Goal: Check status: Check status

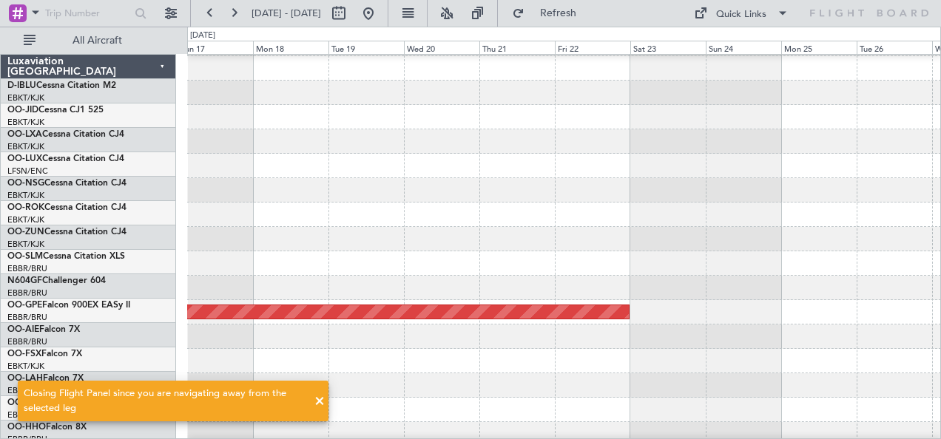
scroll to position [243, 0]
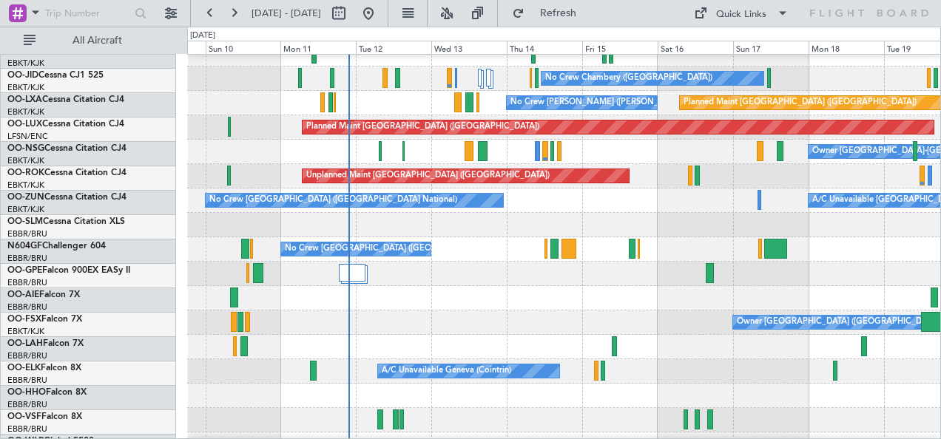
scroll to position [61, 0]
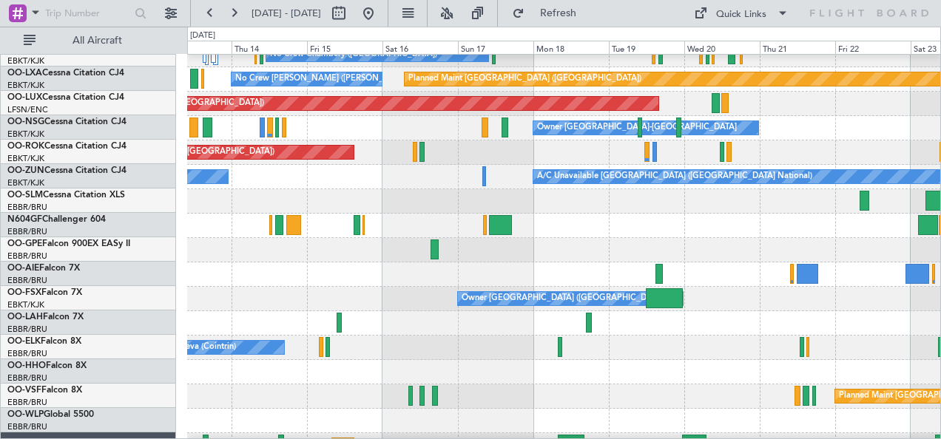
click at [497, 232] on div "No Crew [GEOGRAPHIC_DATA] ([GEOGRAPHIC_DATA] National)" at bounding box center [564, 226] width 754 height 24
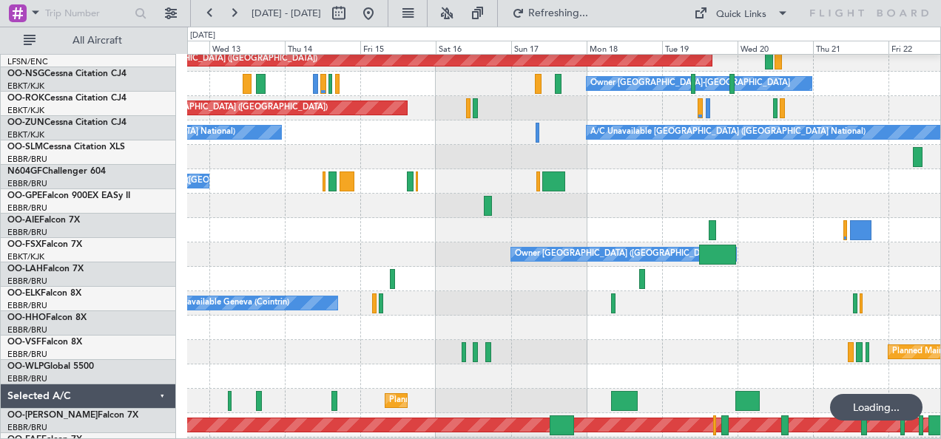
scroll to position [129, 0]
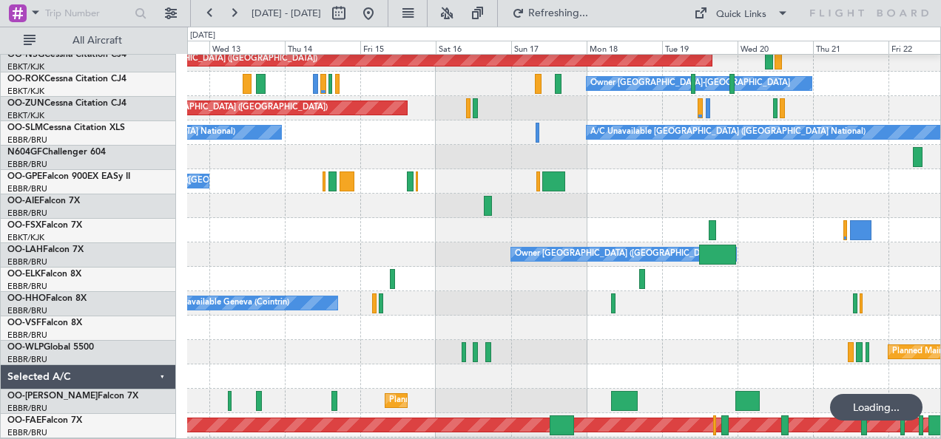
click at [889, 271] on div at bounding box center [564, 279] width 754 height 24
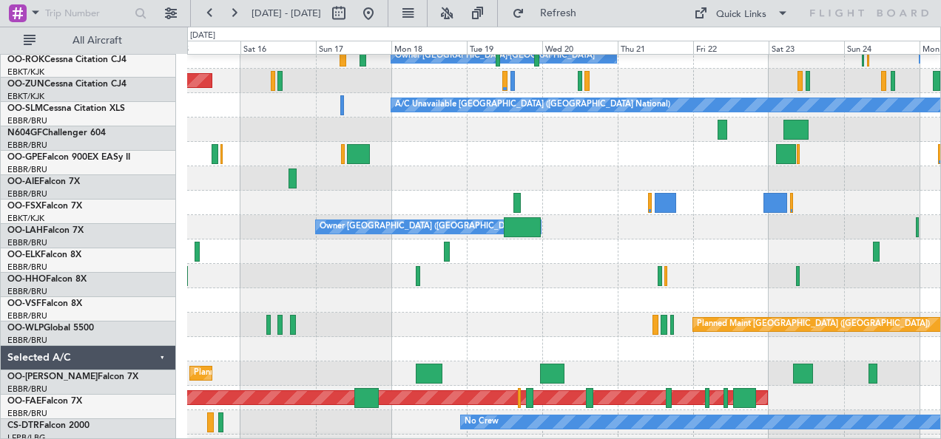
scroll to position [157, 0]
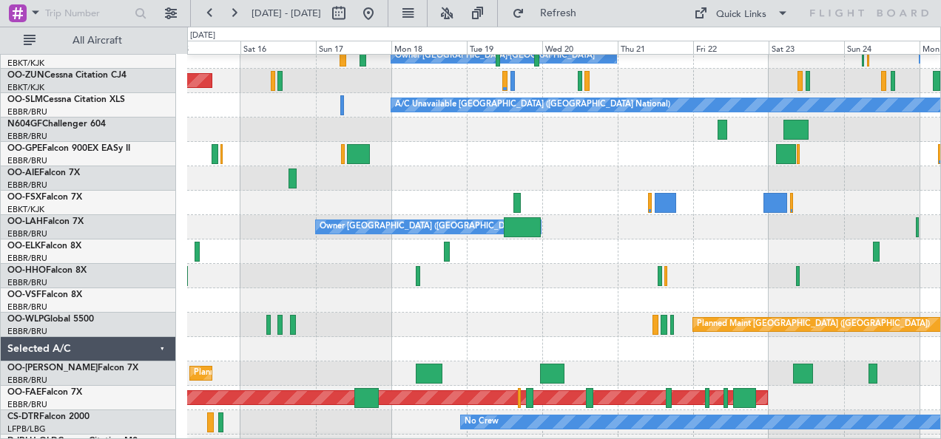
click at [416, 237] on div "Owner [GEOGRAPHIC_DATA] ([GEOGRAPHIC_DATA] National)" at bounding box center [564, 227] width 754 height 24
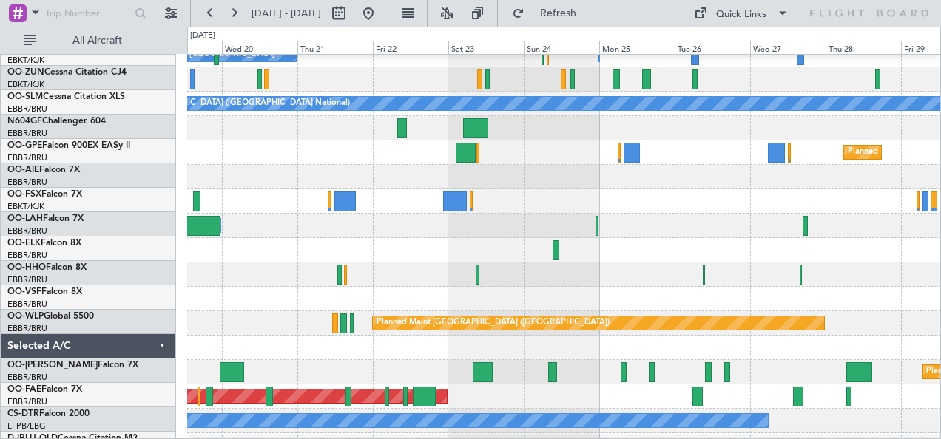
scroll to position [158, 0]
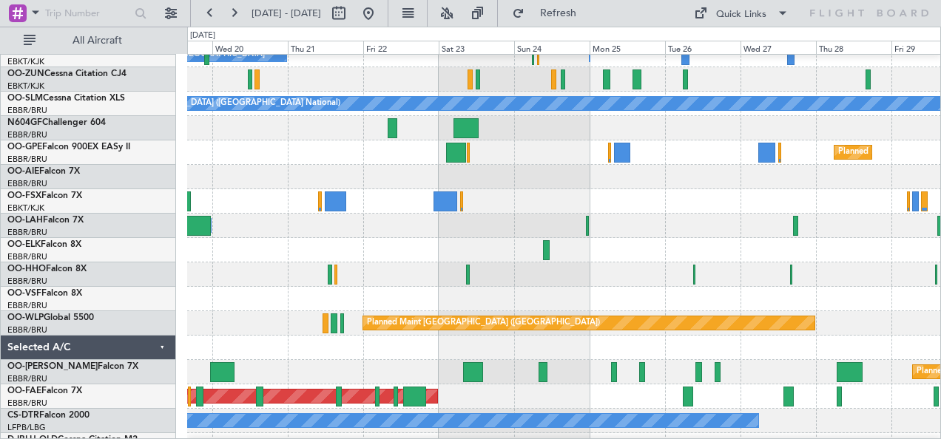
click at [661, 259] on div at bounding box center [564, 250] width 754 height 24
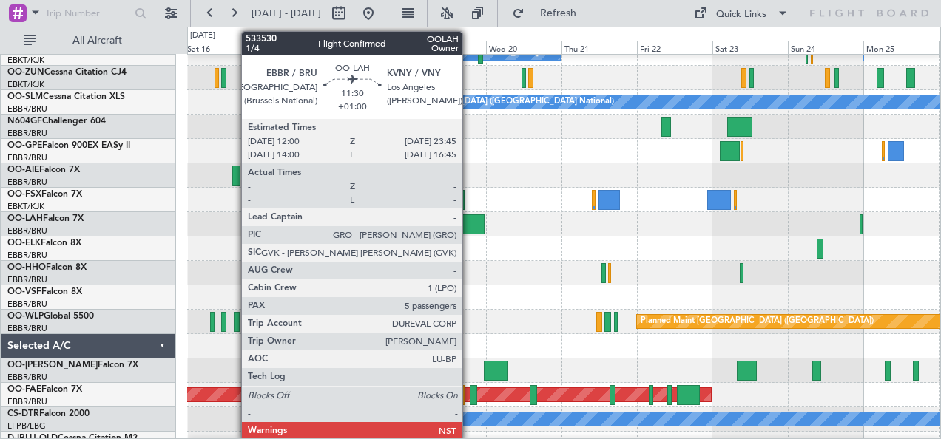
click at [470, 229] on div at bounding box center [466, 225] width 37 height 20
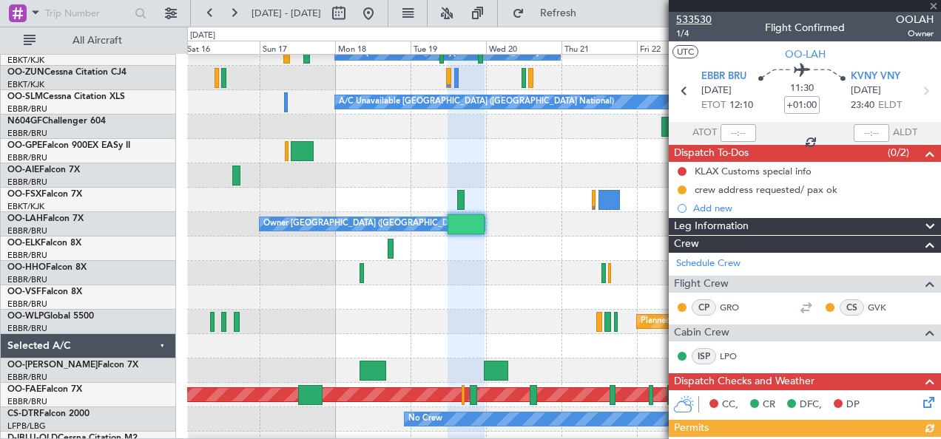
click at [690, 18] on span "533530" at bounding box center [694, 20] width 36 height 16
click at [542, 298] on div at bounding box center [564, 298] width 754 height 24
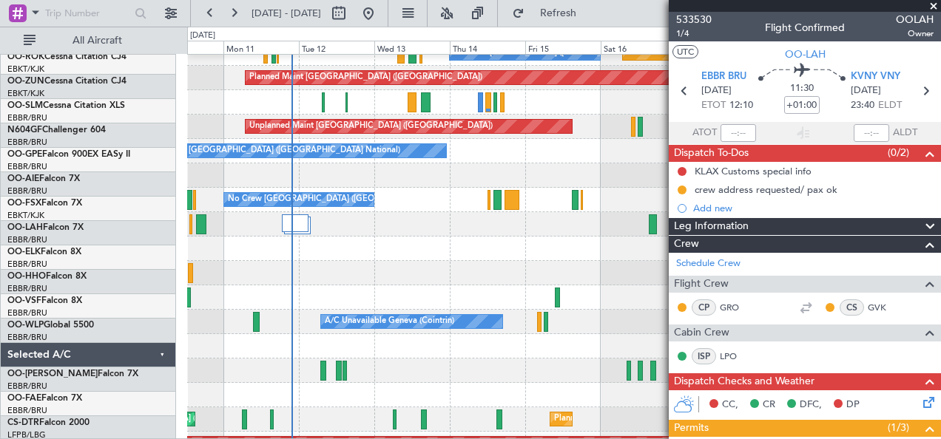
scroll to position [111, 0]
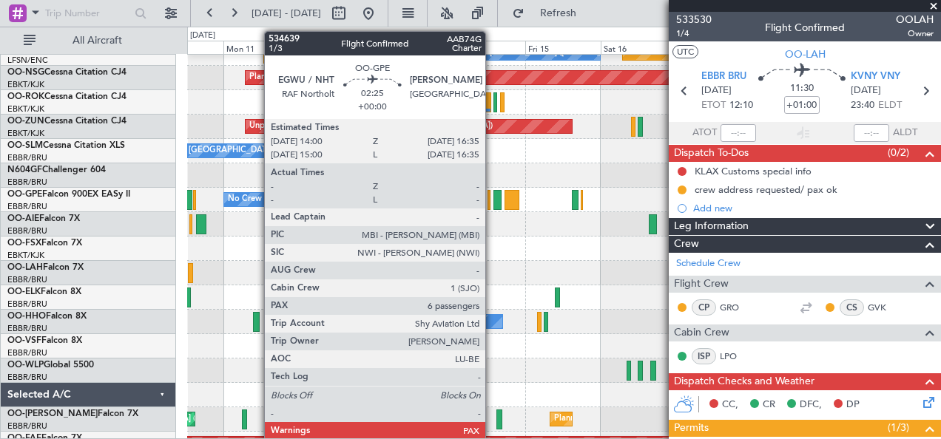
click at [493, 201] on div at bounding box center [497, 200] width 8 height 20
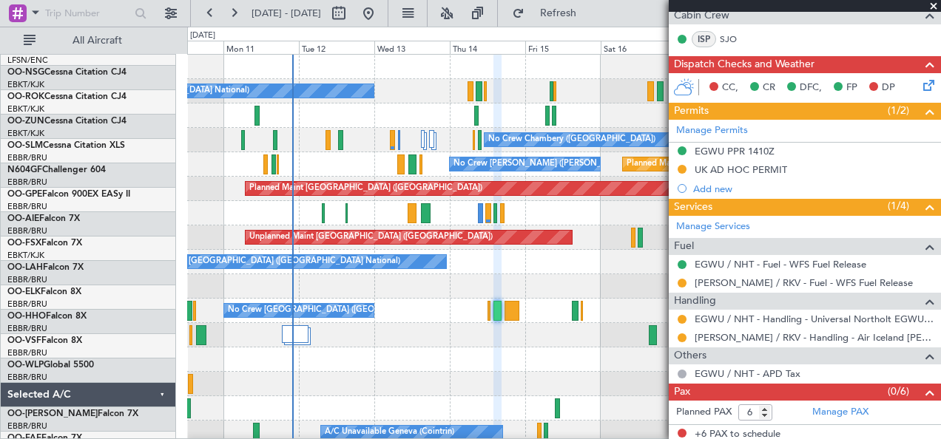
scroll to position [0, 0]
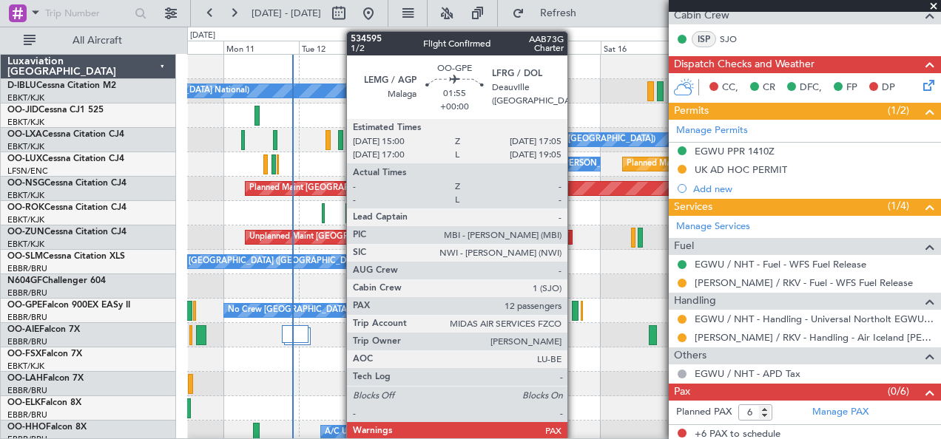
click at [575, 309] on div at bounding box center [575, 311] width 7 height 20
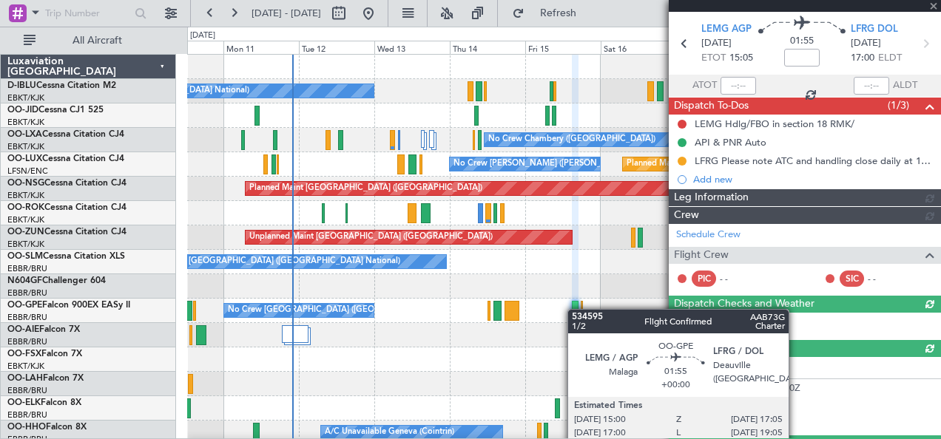
scroll to position [336, 0]
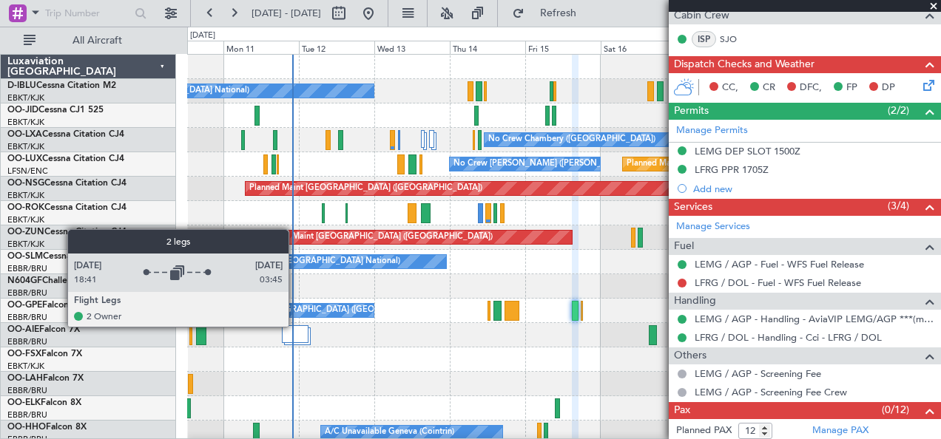
click at [296, 326] on div at bounding box center [295, 334] width 27 height 18
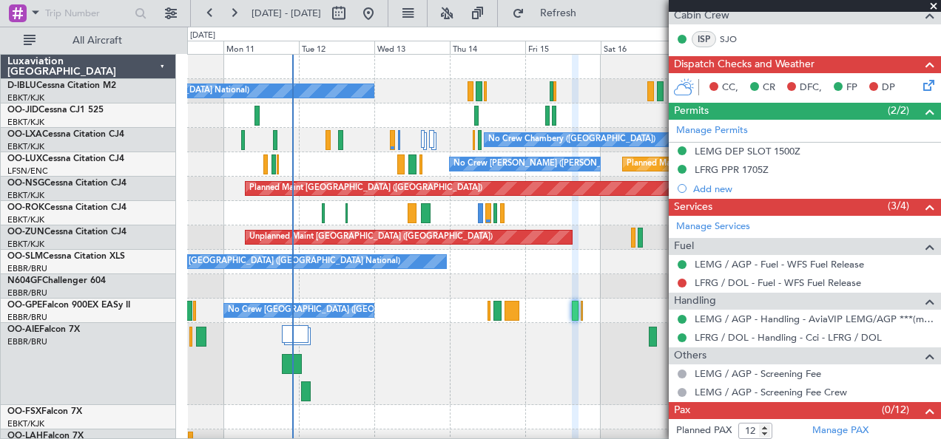
click at [484, 323] on div at bounding box center [564, 364] width 754 height 82
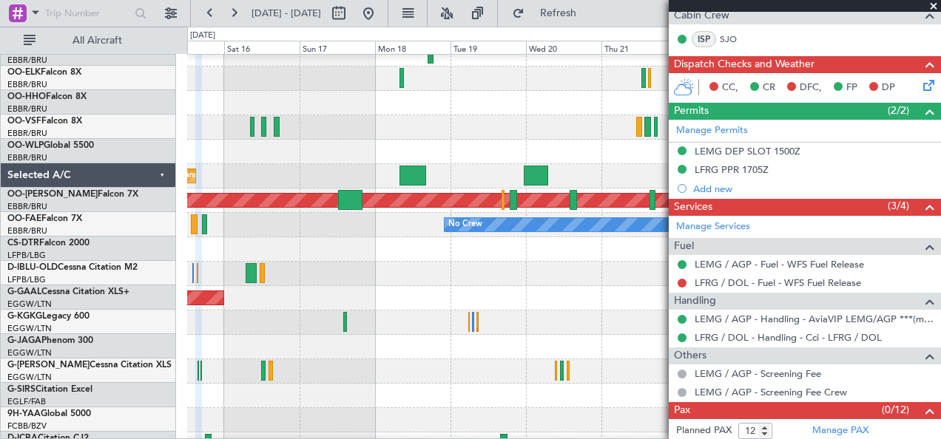
scroll to position [369, 0]
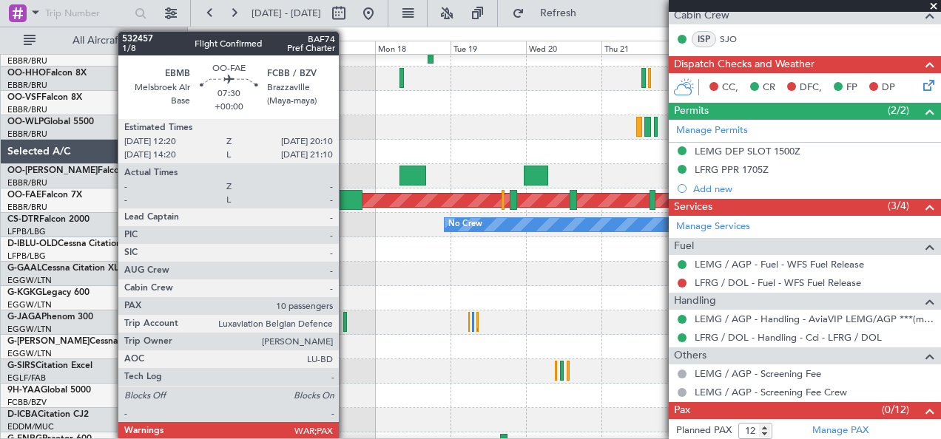
click at [346, 194] on div at bounding box center [350, 200] width 25 height 20
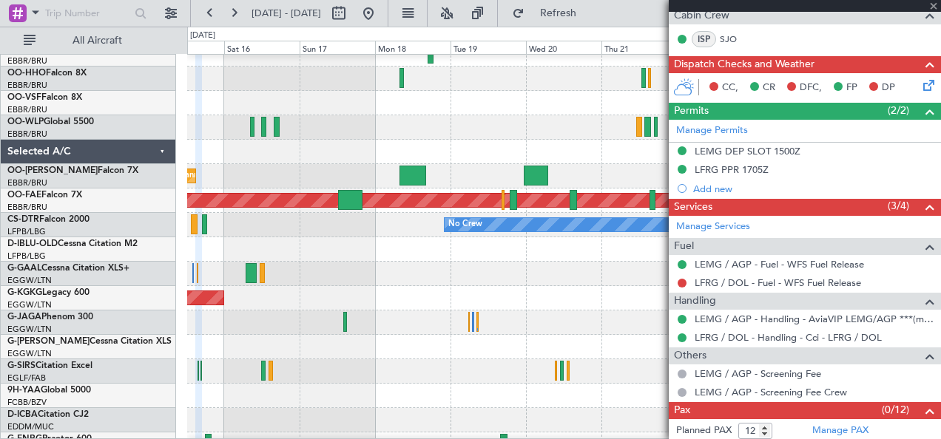
type input "10"
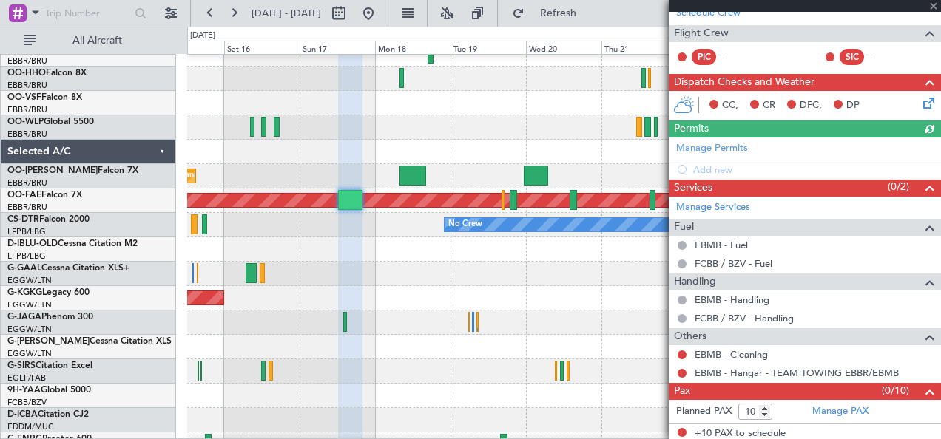
scroll to position [0, 0]
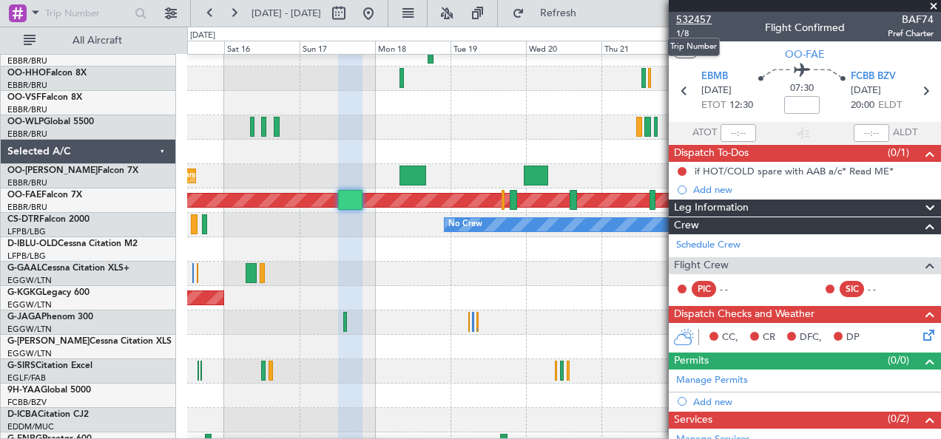
click at [698, 18] on span "532457" at bounding box center [694, 20] width 36 height 16
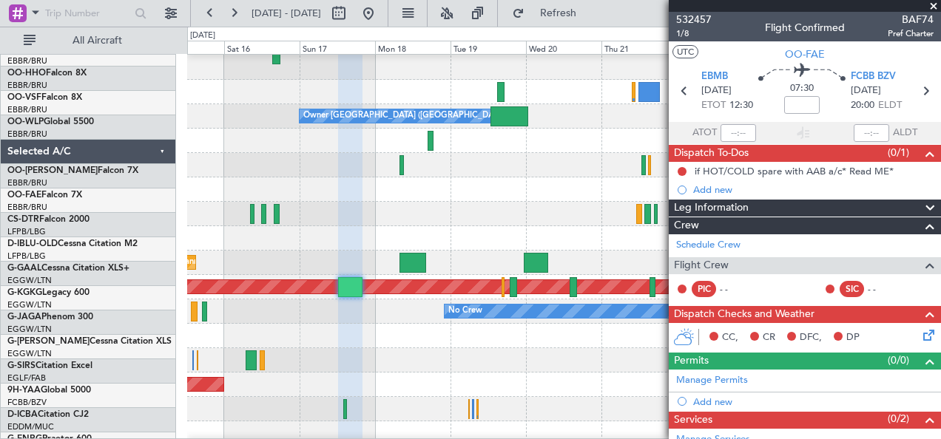
scroll to position [283, 0]
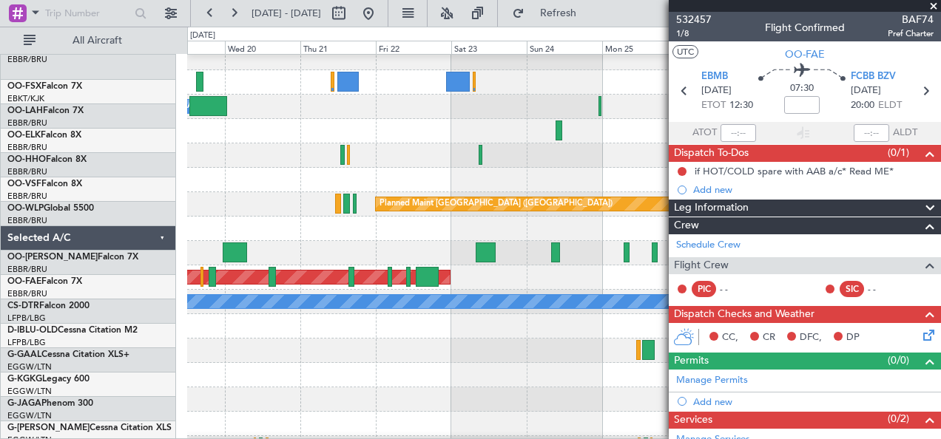
click at [265, 241] on div "Planned Maint [GEOGRAPHIC_DATA] ([GEOGRAPHIC_DATA] National)" at bounding box center [564, 253] width 754 height 24
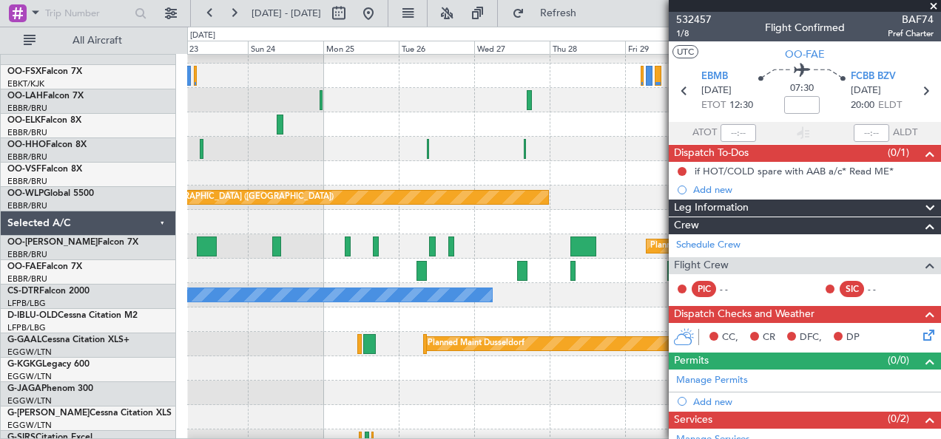
scroll to position [299, 0]
click at [397, 276] on div "Owner Melsbroek Air Base Planned Maint [GEOGRAPHIC_DATA]-[GEOGRAPHIC_DATA]" at bounding box center [564, 271] width 754 height 24
